Goal: Information Seeking & Learning: Find specific page/section

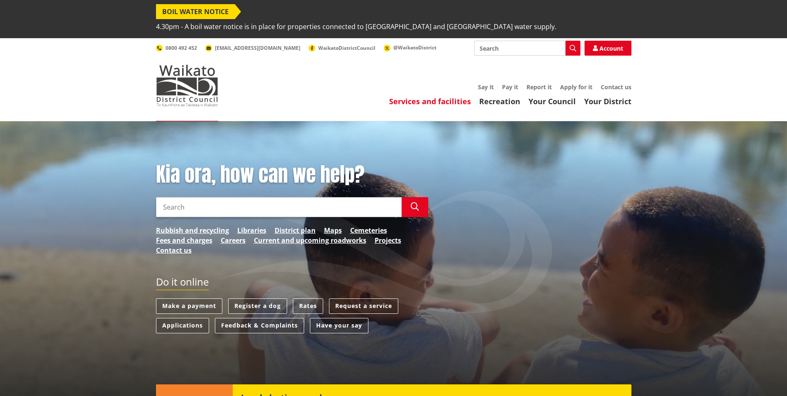
click at [409, 96] on link "Services and facilities" at bounding box center [430, 101] width 82 height 10
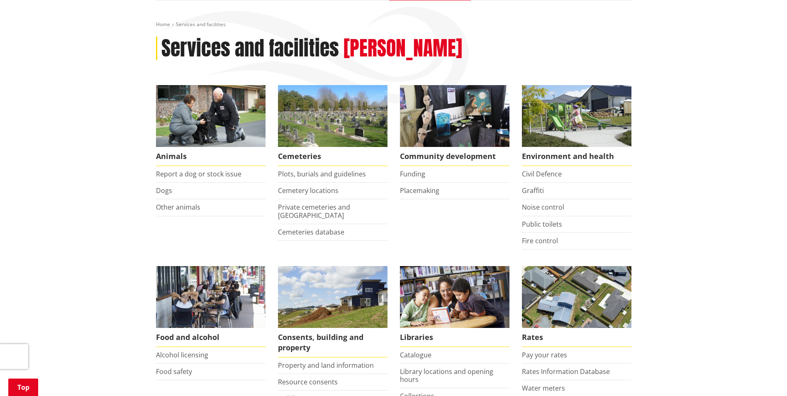
scroll to position [249, 0]
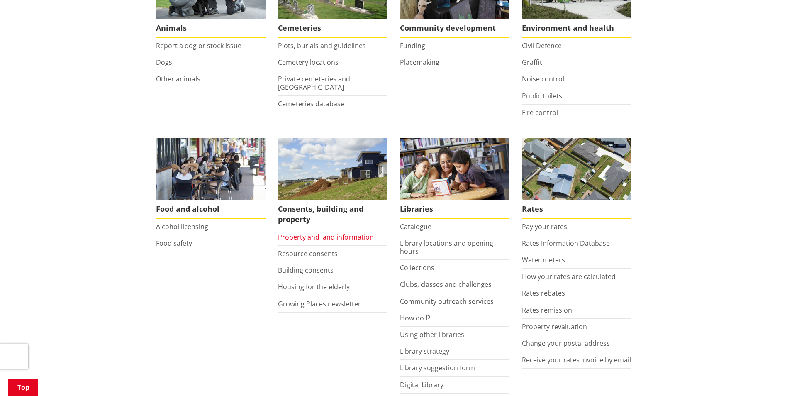
click at [343, 232] on link "Property and land information" at bounding box center [326, 236] width 96 height 9
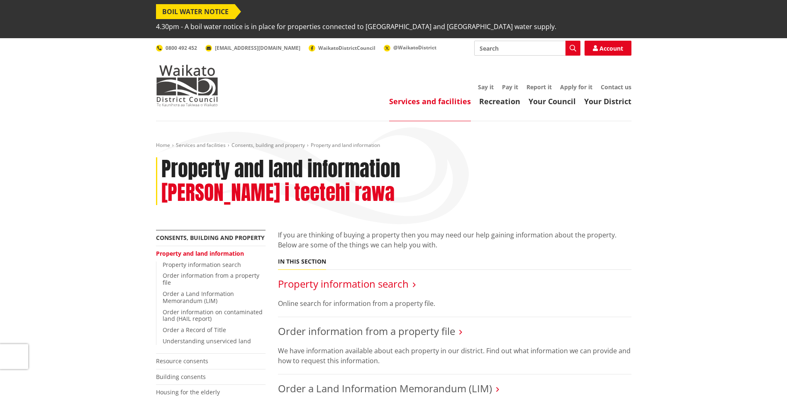
click at [325, 277] on link "Property information search" at bounding box center [343, 284] width 131 height 14
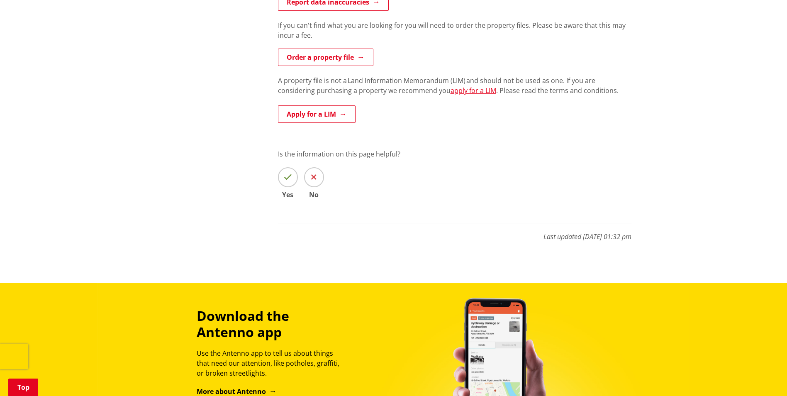
scroll to position [124, 0]
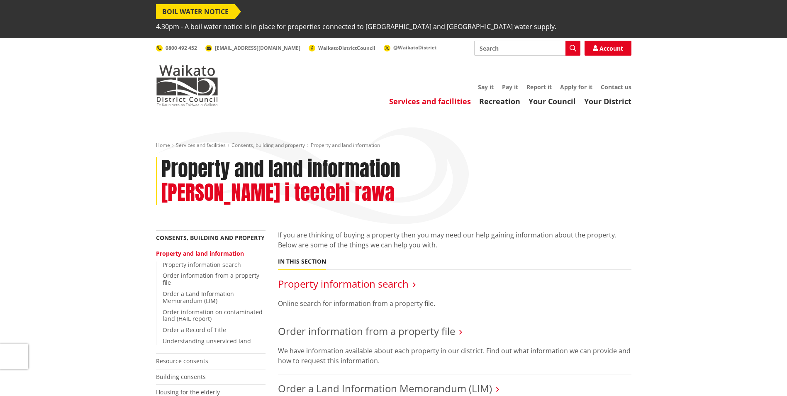
click at [373, 277] on link "Property information search" at bounding box center [343, 284] width 131 height 14
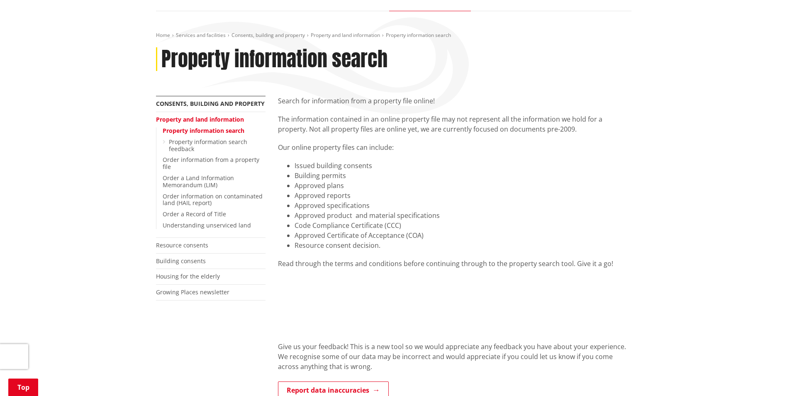
scroll to position [249, 0]
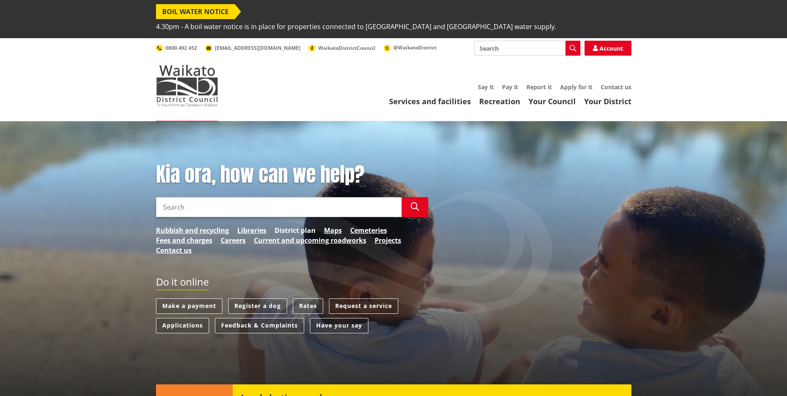
click at [301, 225] on link "District plan" at bounding box center [295, 230] width 41 height 10
